Goal: Check status: Check status

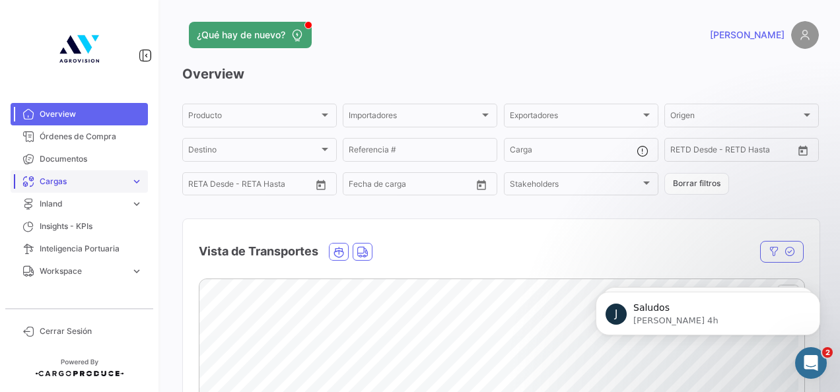
click at [122, 174] on link "Cargas expand_more" at bounding box center [79, 181] width 137 height 22
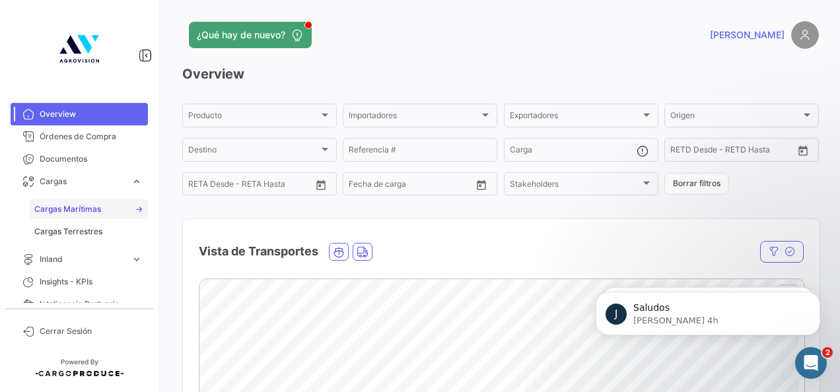
click at [116, 199] on link "Cargas Marítimas" at bounding box center [88, 209] width 119 height 20
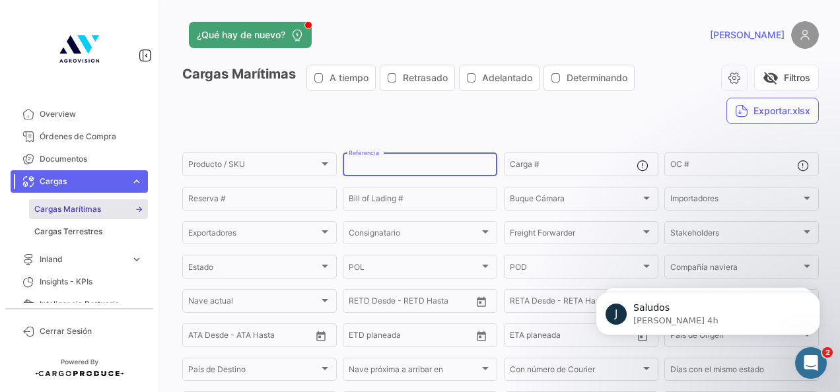
click at [464, 165] on input "Referencia" at bounding box center [420, 166] width 143 height 9
type input "351"
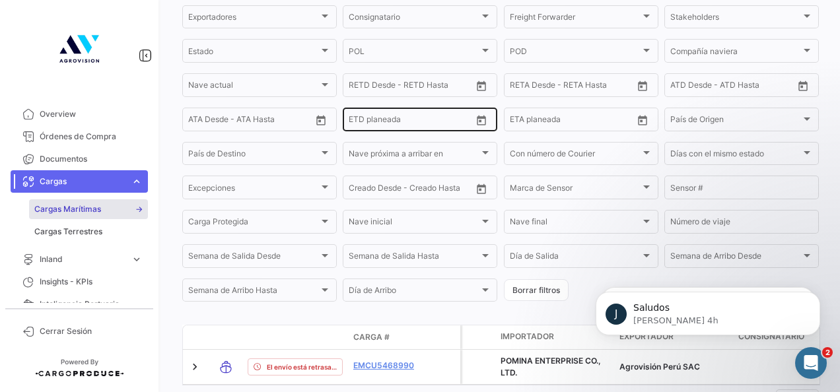
scroll to position [282, 0]
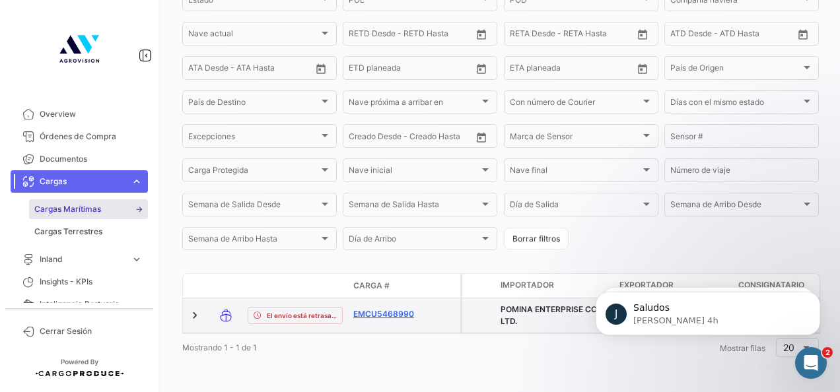
click at [372, 308] on link "EMCU5468990" at bounding box center [387, 314] width 69 height 12
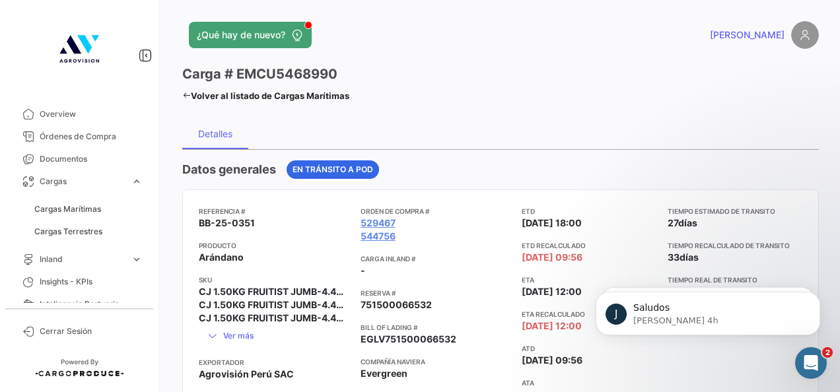
click at [372, 299] on span "751500066532" at bounding box center [396, 304] width 71 height 13
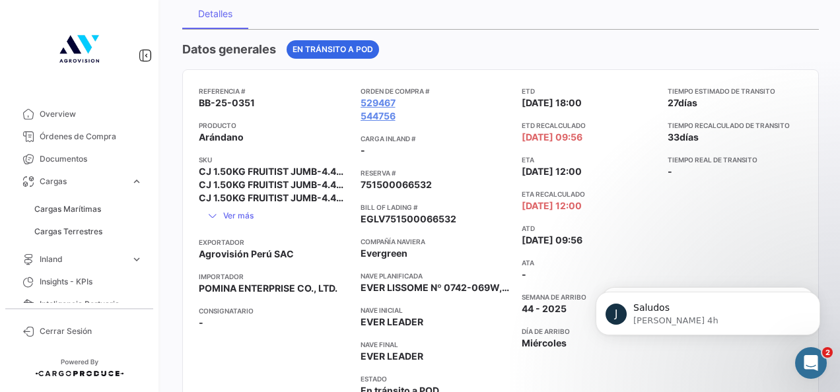
scroll to position [121, 0]
drag, startPoint x: 514, startPoint y: 173, endPoint x: 600, endPoint y: 174, distance: 86.5
click at [600, 174] on div "Referencia # BB-25-0351 Producto Arándano SKU CJ 1.50KG FRUITIST JUMB-4.4OZ-F J…" at bounding box center [501, 252] width 604 height 335
